Goal: Find specific page/section: Find specific page/section

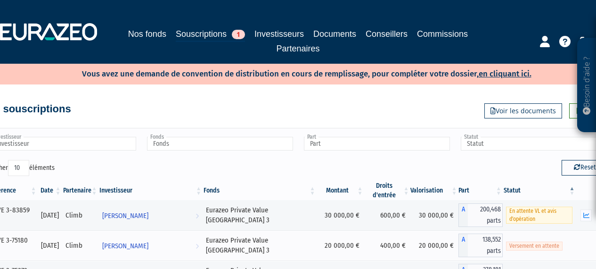
scroll to position [186, 0]
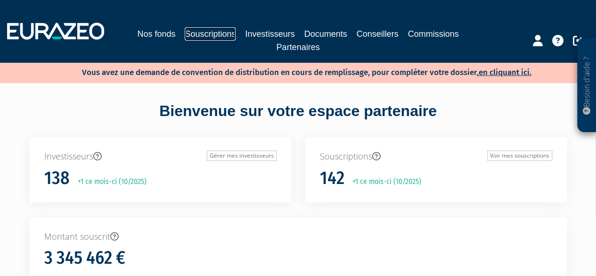
click at [193, 34] on link "Souscriptions" at bounding box center [210, 33] width 51 height 13
click at [222, 38] on link "Souscriptions" at bounding box center [210, 33] width 51 height 13
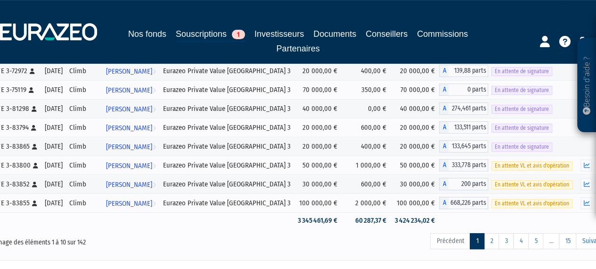
scroll to position [189, 0]
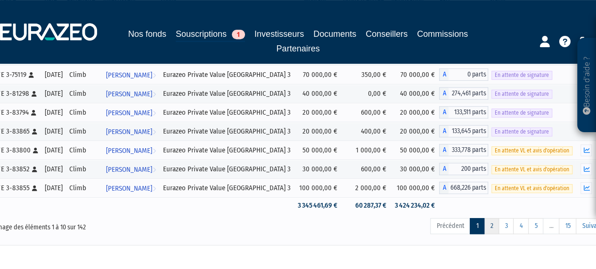
click at [492, 223] on link "2" at bounding box center [491, 226] width 15 height 16
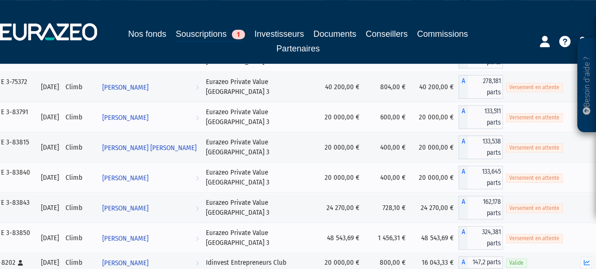
scroll to position [3842, 0]
